Goal: Information Seeking & Learning: Learn about a topic

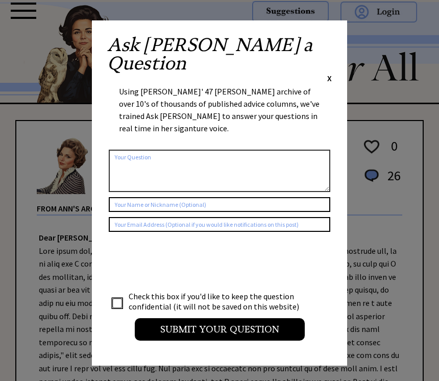
click at [337, 33] on div "Ask [PERSON_NAME] a Question X Using [PERSON_NAME]' 47 [PERSON_NAME] archive of…" at bounding box center [219, 192] width 255 height 345
click at [340, 35] on div "Ask Ann a Question X Using Ann Landers' 47 vear archive of over 10's of thousan…" at bounding box center [219, 192] width 255 height 345
click at [330, 73] on span "X" at bounding box center [330, 78] width 5 height 10
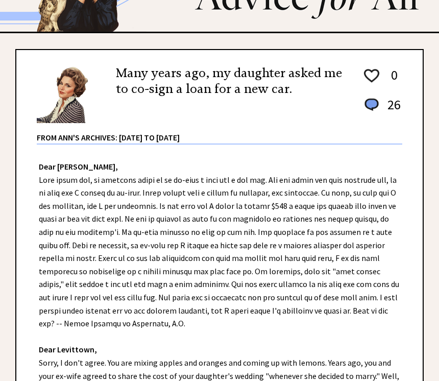
scroll to position [63, 0]
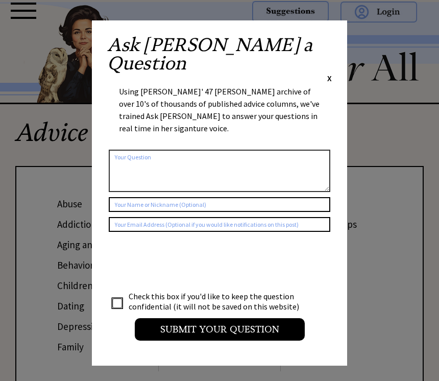
click at [338, 48] on div "Ask [PERSON_NAME] a Question X Using [PERSON_NAME]' 47 [PERSON_NAME] archive of…" at bounding box center [219, 192] width 255 height 345
click at [331, 73] on div "X" at bounding box center [330, 78] width 5 height 11
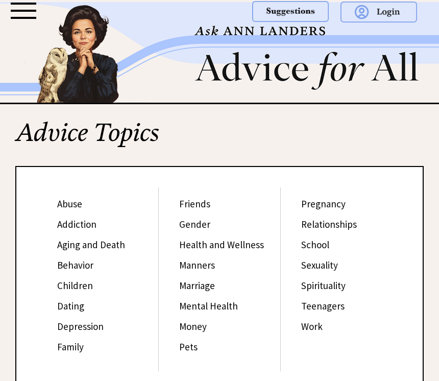
click at [77, 346] on link "Family" at bounding box center [70, 347] width 27 height 12
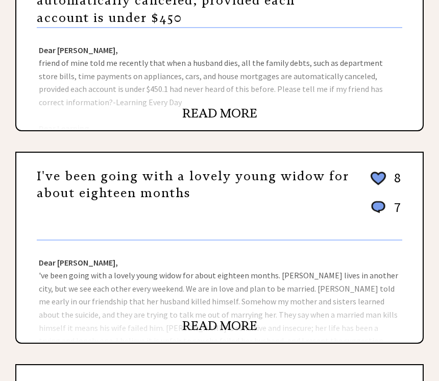
scroll to position [259, 0]
click at [235, 112] on link "READ MORE" at bounding box center [219, 113] width 75 height 15
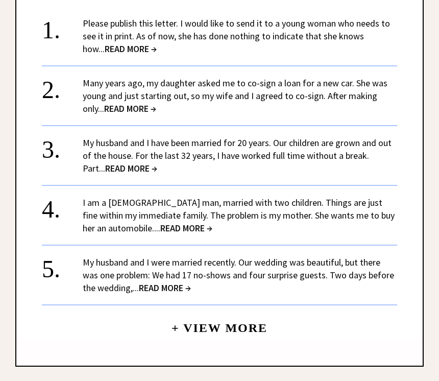
scroll to position [712, 0]
click at [171, 282] on span "READ MORE →" at bounding box center [165, 288] width 52 height 12
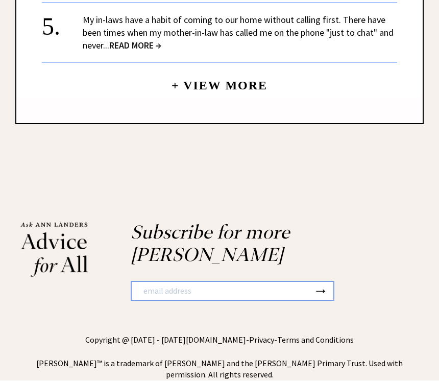
scroll to position [1239, 0]
